Goal: Information Seeking & Learning: Learn about a topic

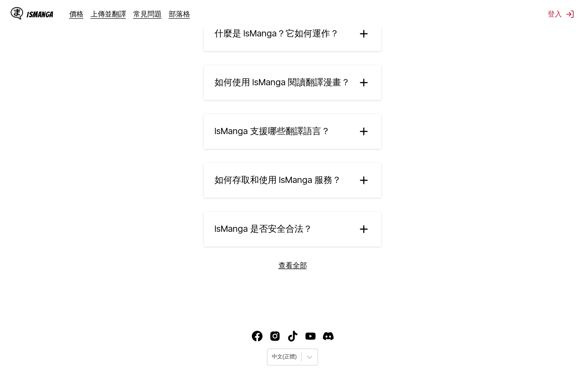
scroll to position [1544, 0]
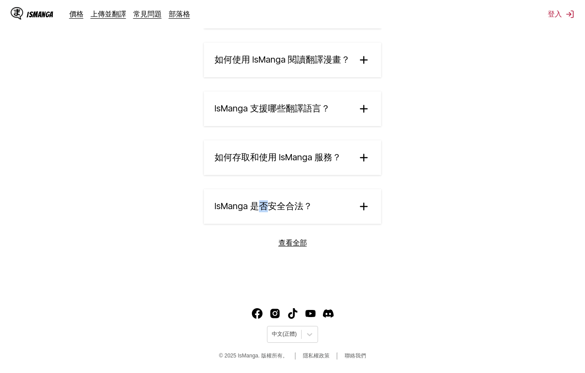
click at [263, 193] on summary "IsManga 是否安全合法？" at bounding box center [292, 206] width 177 height 35
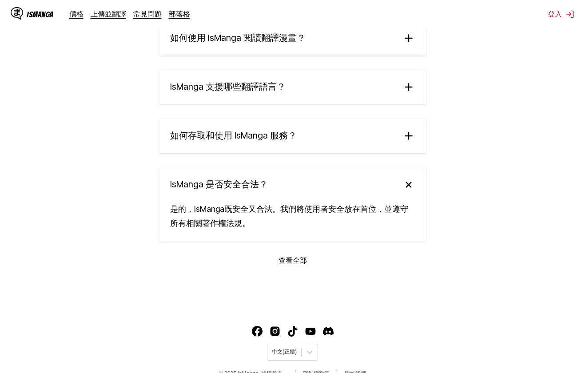
click at [107, 165] on section "常見問題 什麼是 IsManga？它如何運作？ IsManga 是一個創新的 AI 驅動漫畫翻譯服務，讓您能即時將日文、中文、[PERSON_NAME]的原始…" at bounding box center [292, 102] width 585 height 412
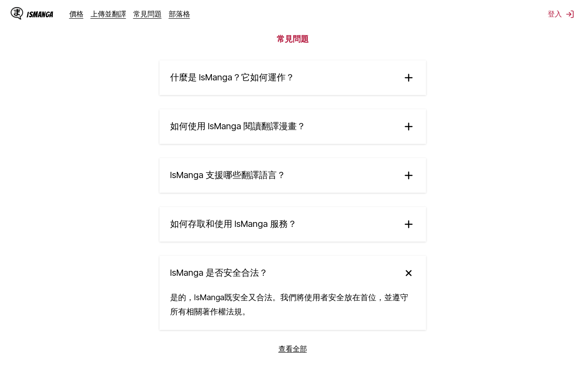
scroll to position [1455, 0]
click at [245, 96] on summary "什麼是 IsManga？它如何運作？" at bounding box center [293, 78] width 267 height 35
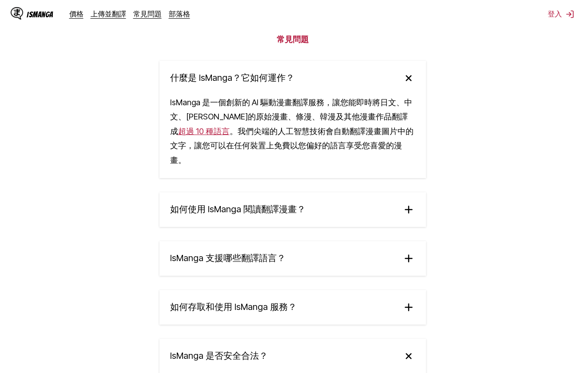
click at [209, 198] on div "什麼是 IsManga？它如何運作？ IsManga 是一個創新的 AI 驅動漫畫翻譯服務，讓您能即時將日文、中文、[PERSON_NAME]的原始漫畫、條漫…" at bounding box center [293, 237] width 267 height 352
click at [209, 204] on summary "如何使用 IsManga 閱讀翻譯漫畫？" at bounding box center [293, 209] width 267 height 35
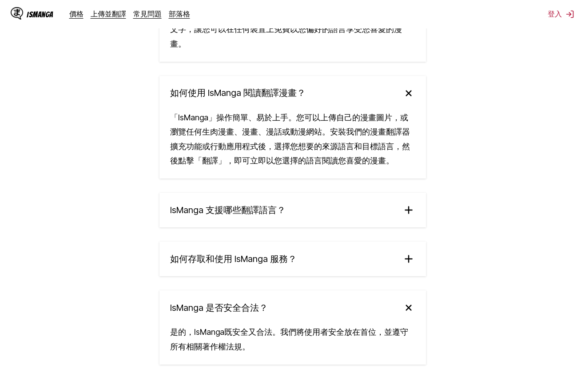
scroll to position [1633, 0]
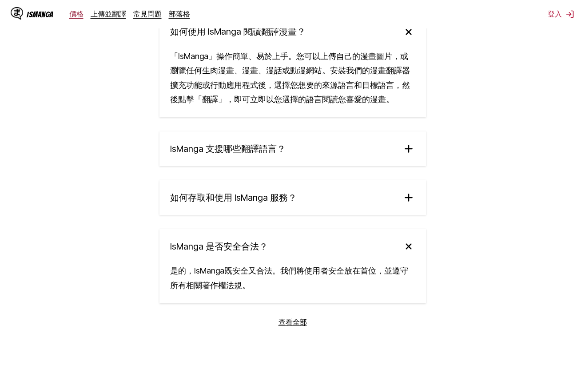
click at [82, 14] on link "價格" at bounding box center [76, 13] width 14 height 9
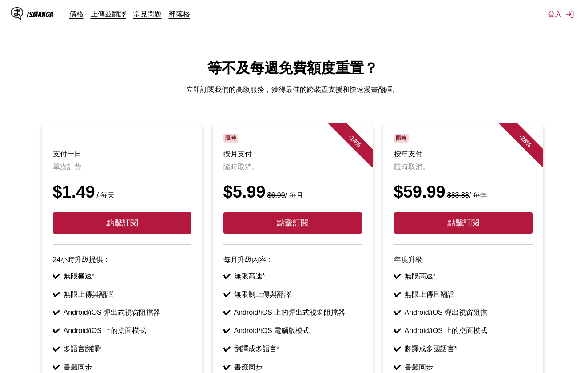
click at [196, 13] on div "價格 上傳並翻譯 常見問題 部落格" at bounding box center [133, 14] width 128 height 10
click at [191, 15] on div "價格 上傳並翻譯 常見問題 部落格" at bounding box center [133, 14] width 128 height 10
click at [184, 17] on link "部落格" at bounding box center [179, 13] width 21 height 9
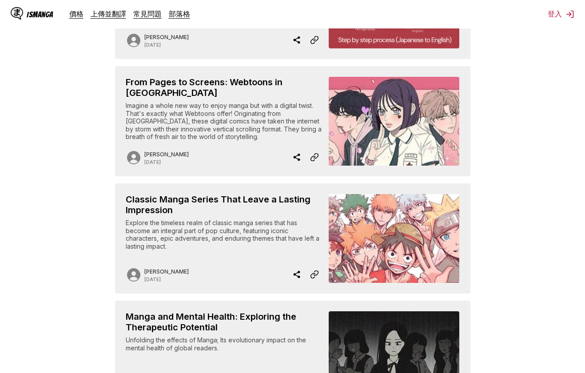
scroll to position [622, 0]
